Goal: Task Accomplishment & Management: Manage account settings

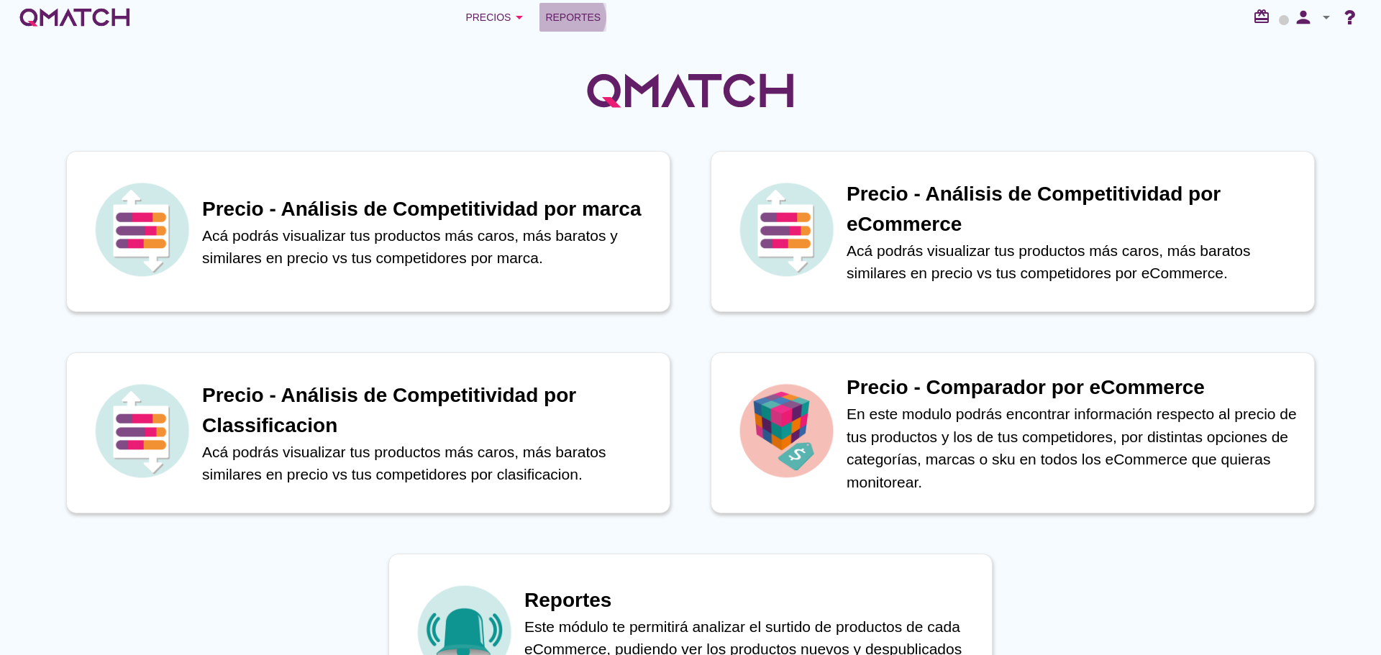
click at [559, 17] on span "Reportes" at bounding box center [572, 17] width 55 height 17
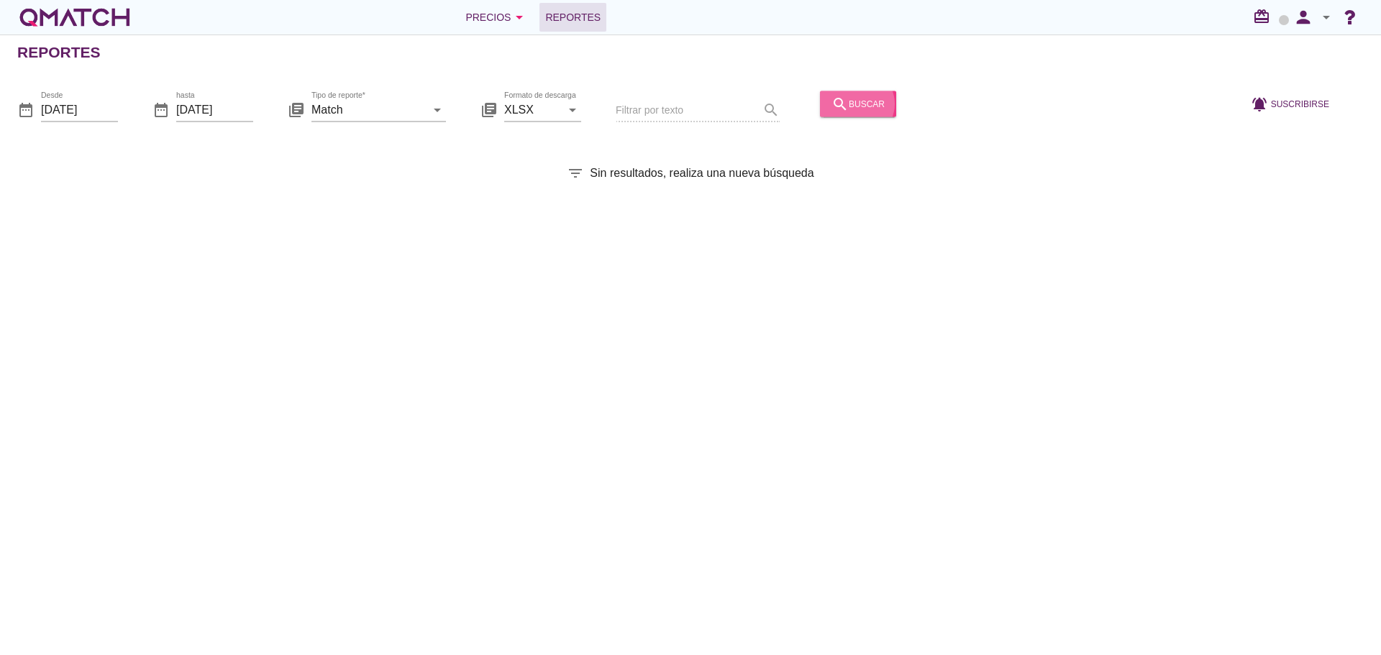
click at [820, 112] on button "search buscar" at bounding box center [858, 104] width 76 height 26
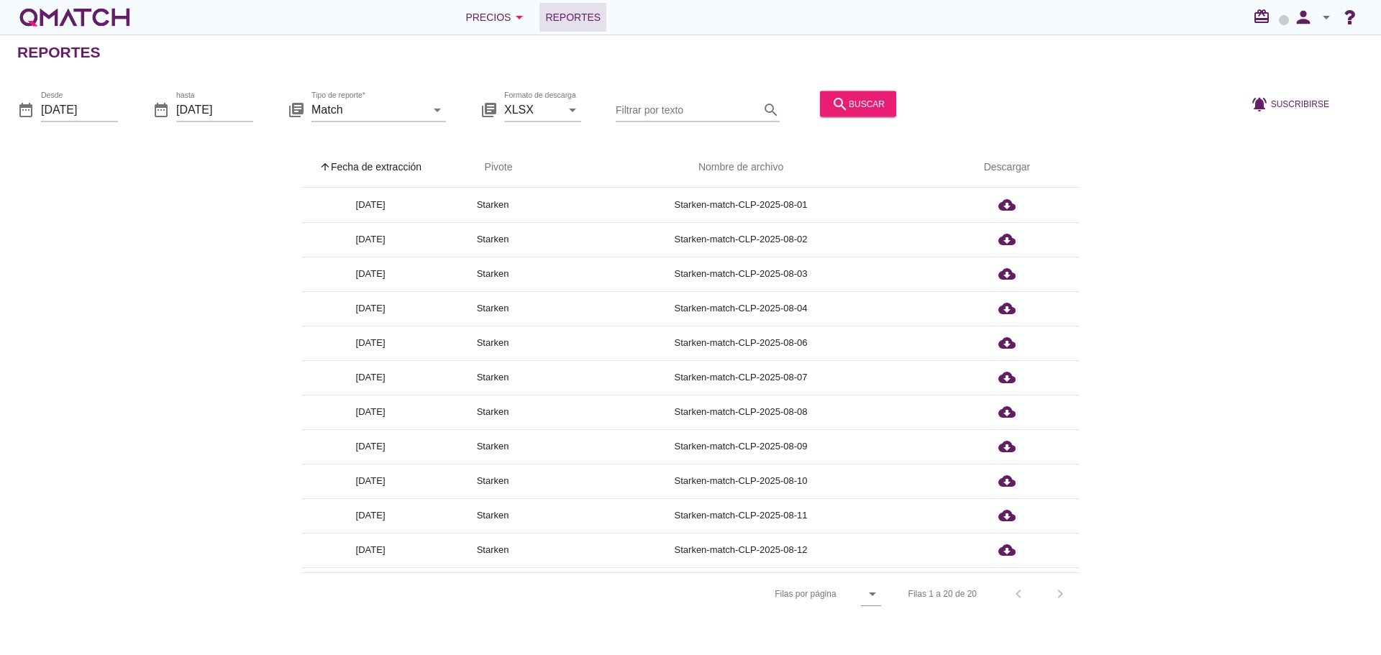
click at [384, 157] on th "arrow_upward Fecha de extracción" at bounding box center [370, 167] width 137 height 40
click at [1311, 12] on icon "person" at bounding box center [1303, 17] width 29 height 20
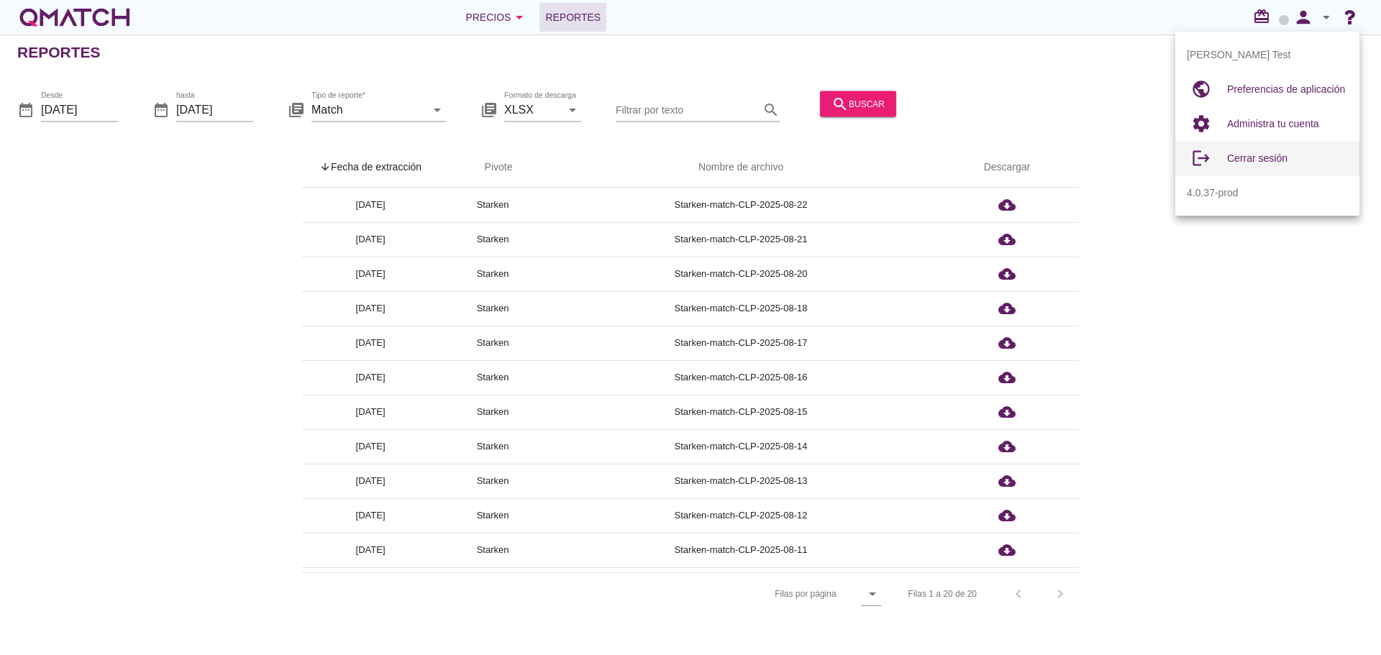
click at [1271, 166] on div "Cerrar sesión" at bounding box center [1287, 158] width 121 height 17
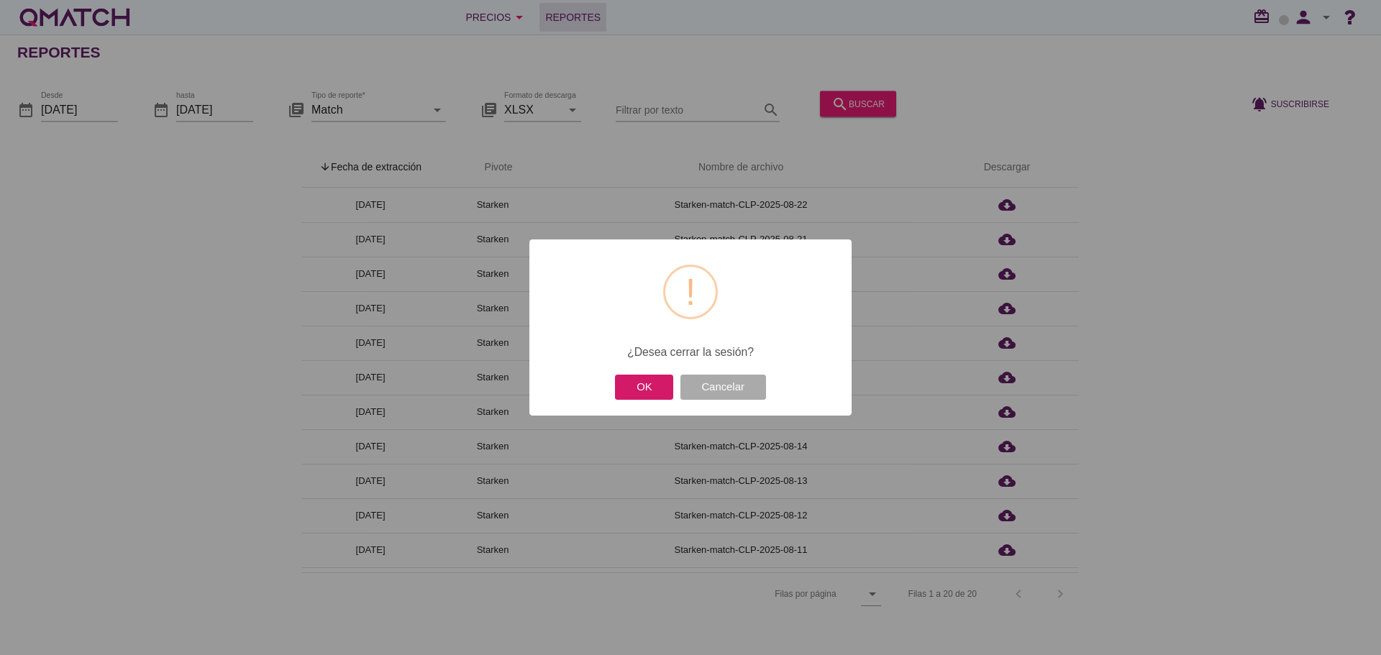
click at [637, 377] on button "OK" at bounding box center [644, 387] width 58 height 25
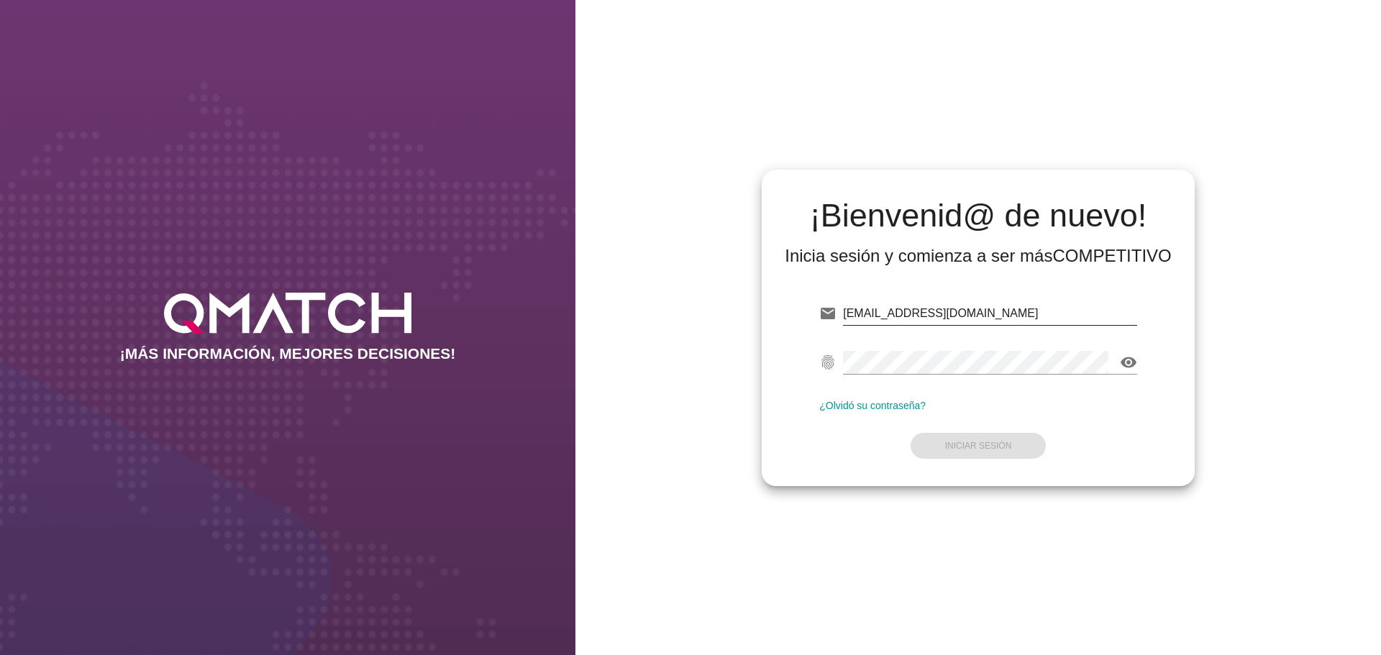
click at [1044, 316] on input "test@test.starken.cl" at bounding box center [990, 313] width 294 height 23
type input "test@test.cencosud.com.ar"
click at [998, 439] on button "Iniciar Sesión" at bounding box center [978, 446] width 136 height 26
